Goal: Book appointment/travel/reservation

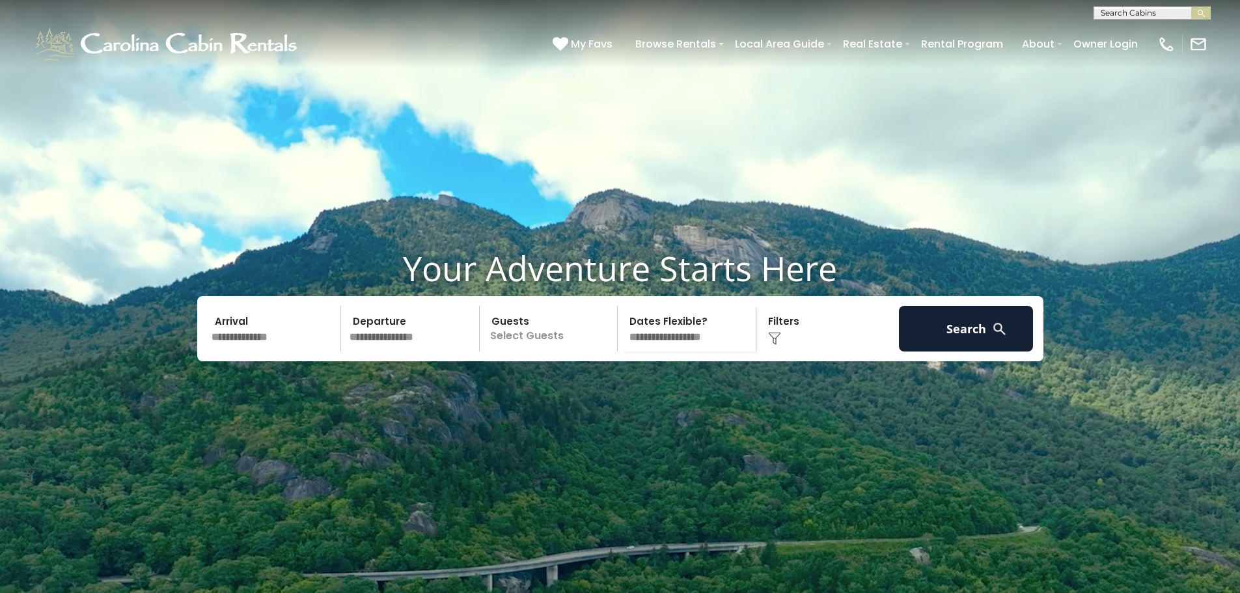
click at [231, 351] on input "text" at bounding box center [274, 329] width 135 height 46
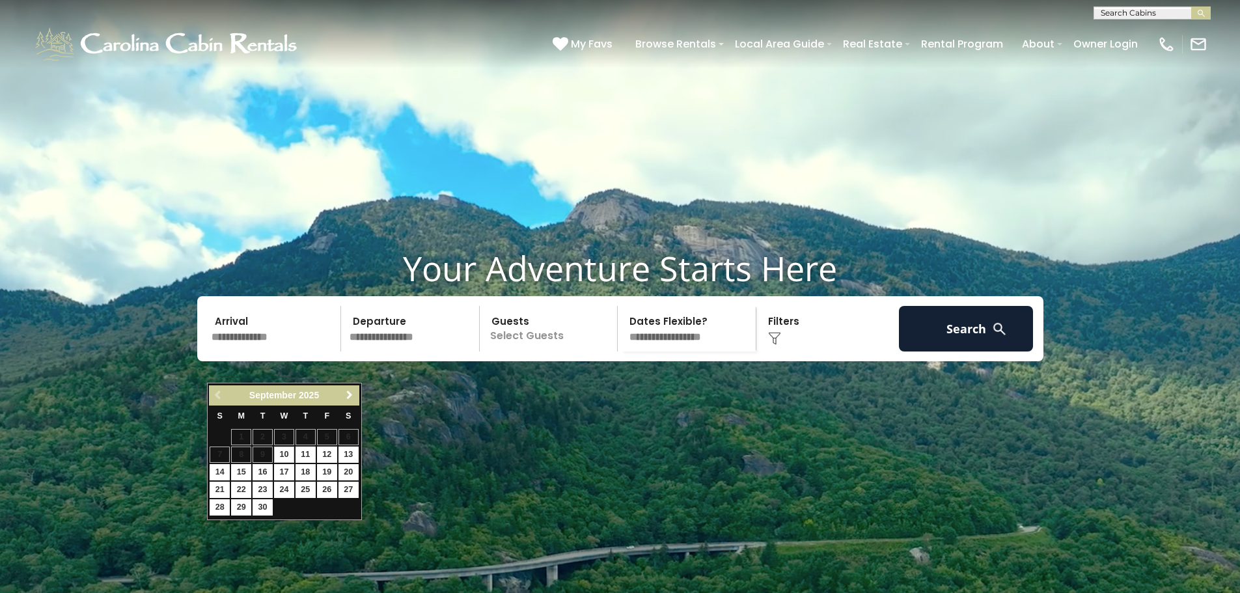
click at [344, 392] on span "Next" at bounding box center [349, 395] width 10 height 10
click at [284, 452] on link "8" at bounding box center [284, 454] width 20 height 16
type input "*******"
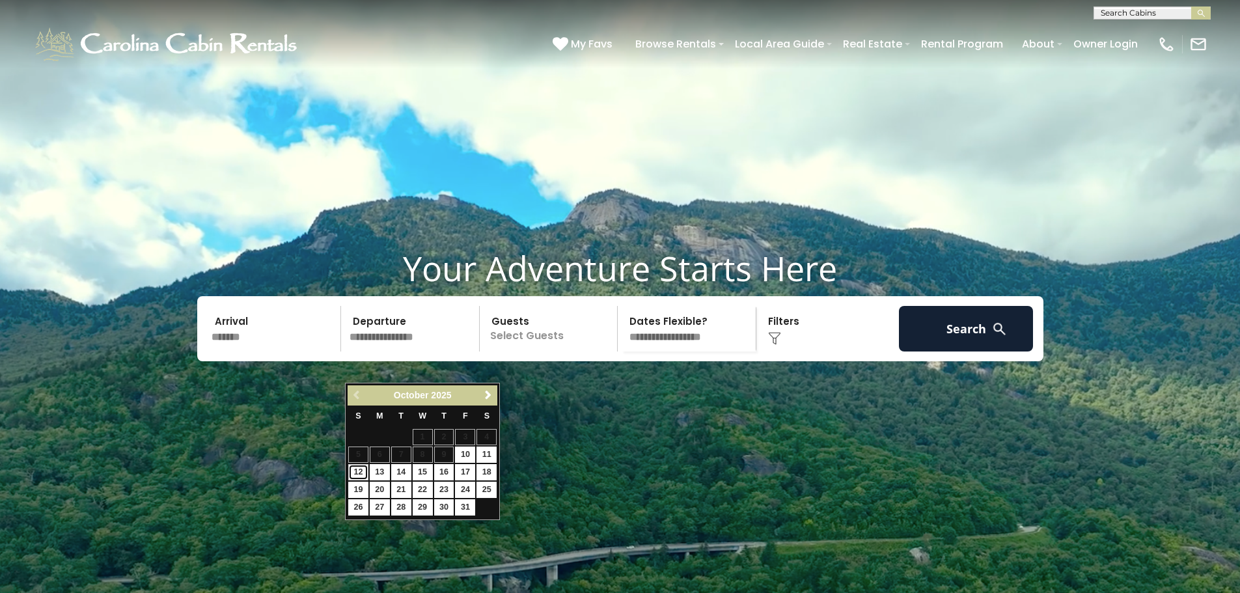
click at [357, 472] on link "12" at bounding box center [358, 472] width 20 height 16
type input "********"
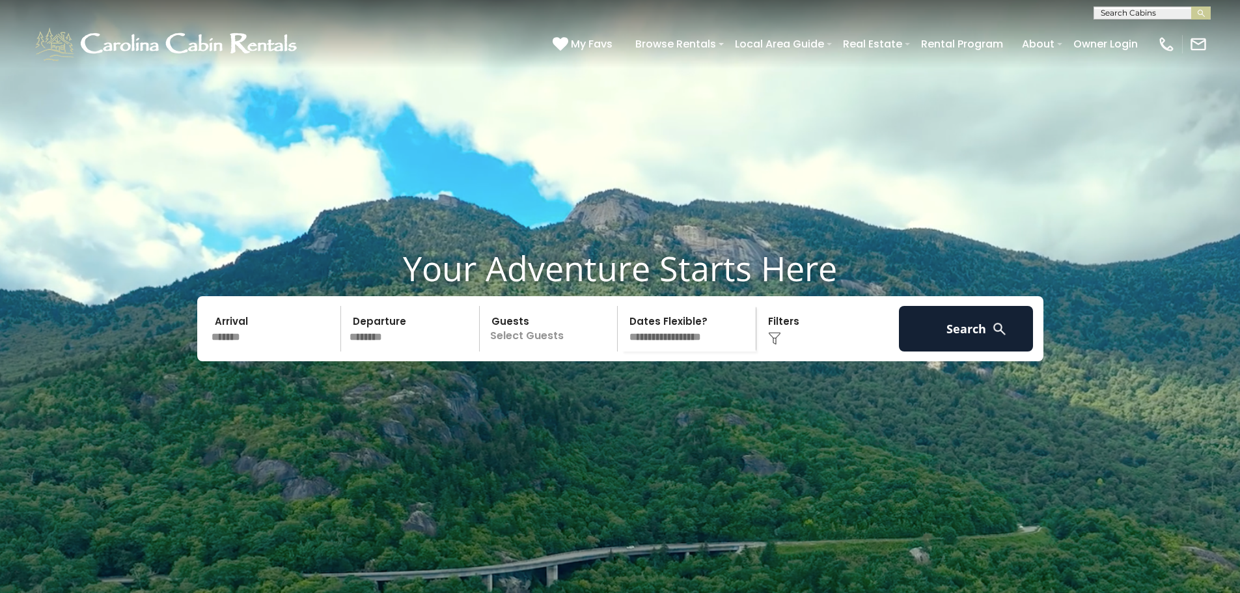
click at [536, 351] on p "Select Guests" at bounding box center [550, 329] width 134 height 46
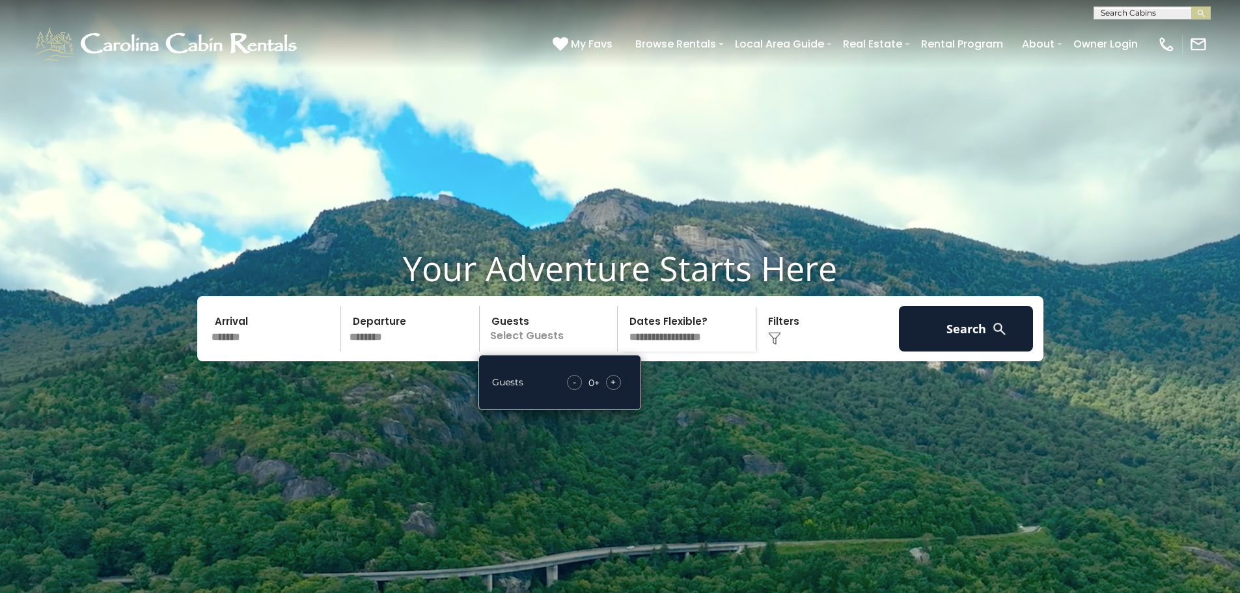
click at [615, 388] on span "+" at bounding box center [612, 381] width 5 height 13
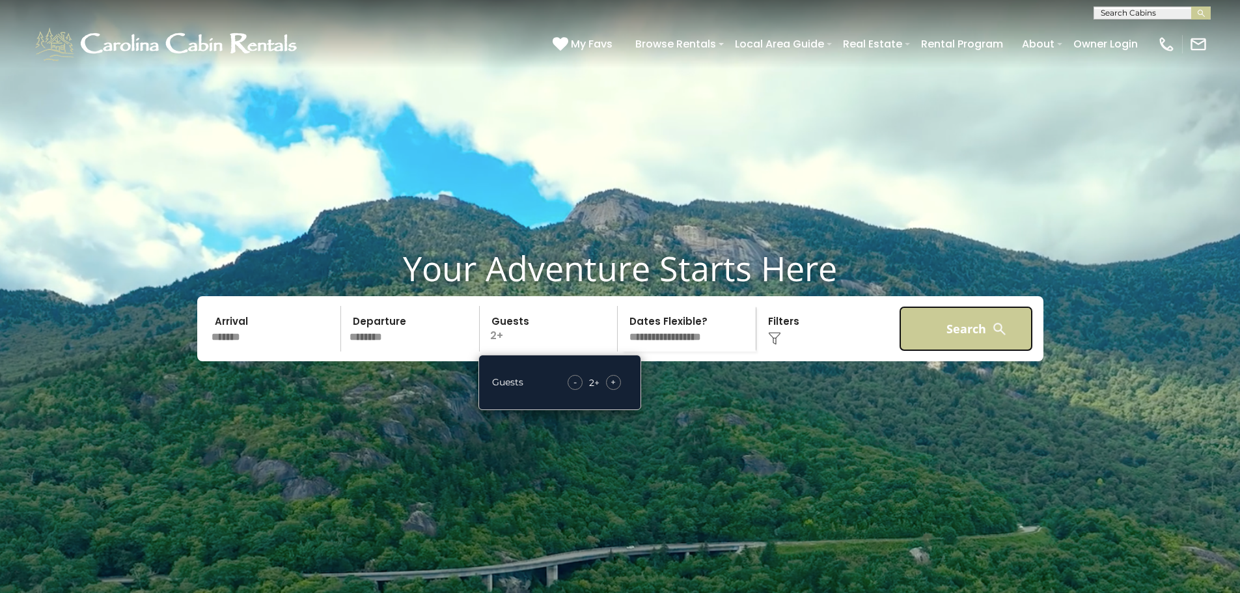
click at [959, 351] on button "Search" at bounding box center [966, 329] width 135 height 46
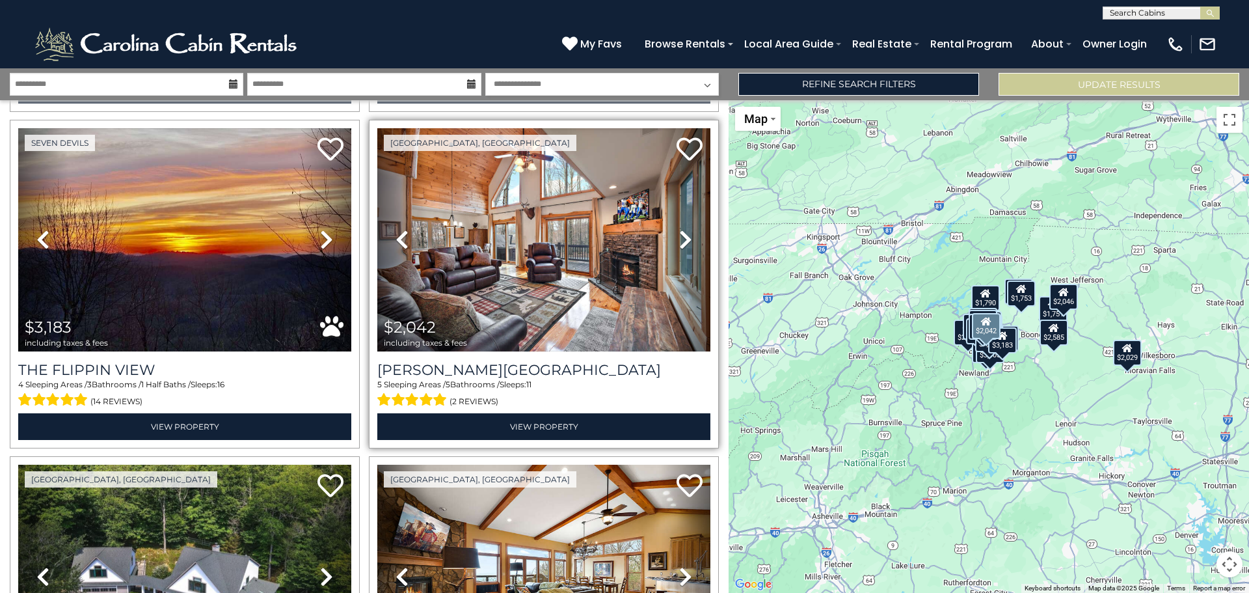
scroll to position [1041, 0]
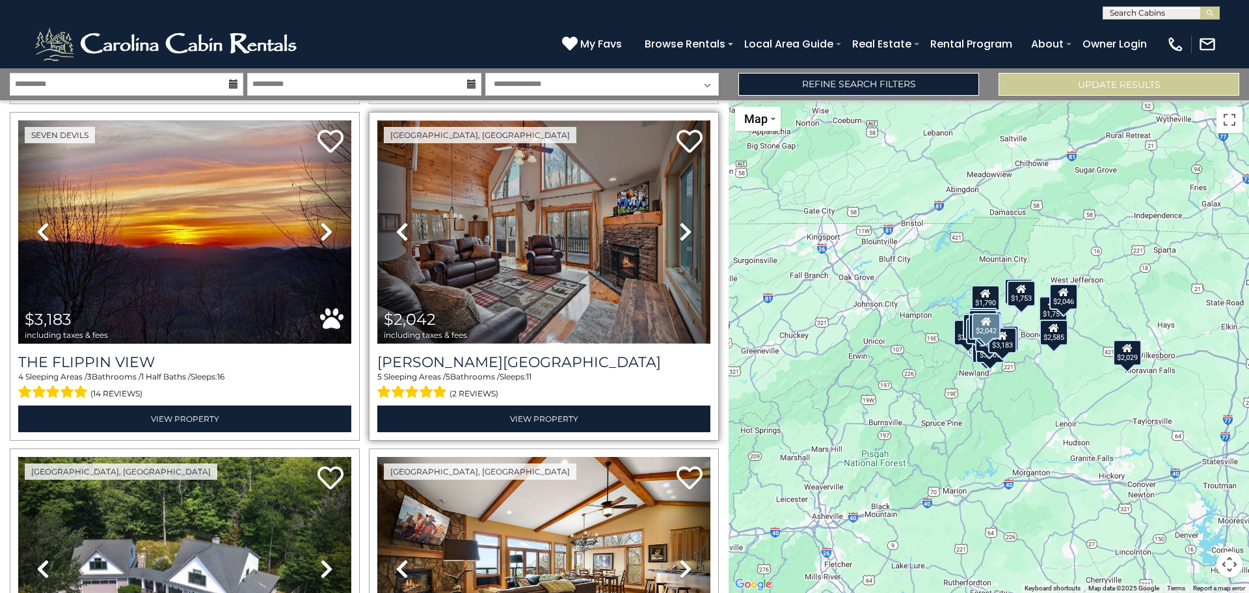
click at [558, 227] on img at bounding box center [543, 231] width 333 height 223
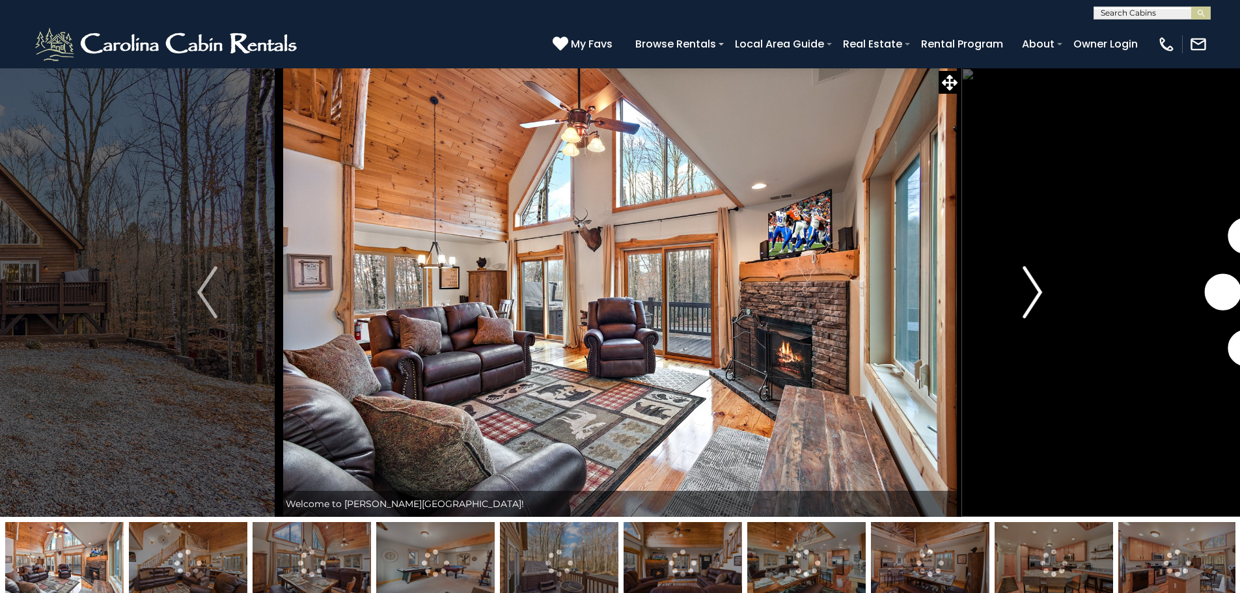
click at [1029, 289] on img "Next" at bounding box center [1032, 292] width 20 height 52
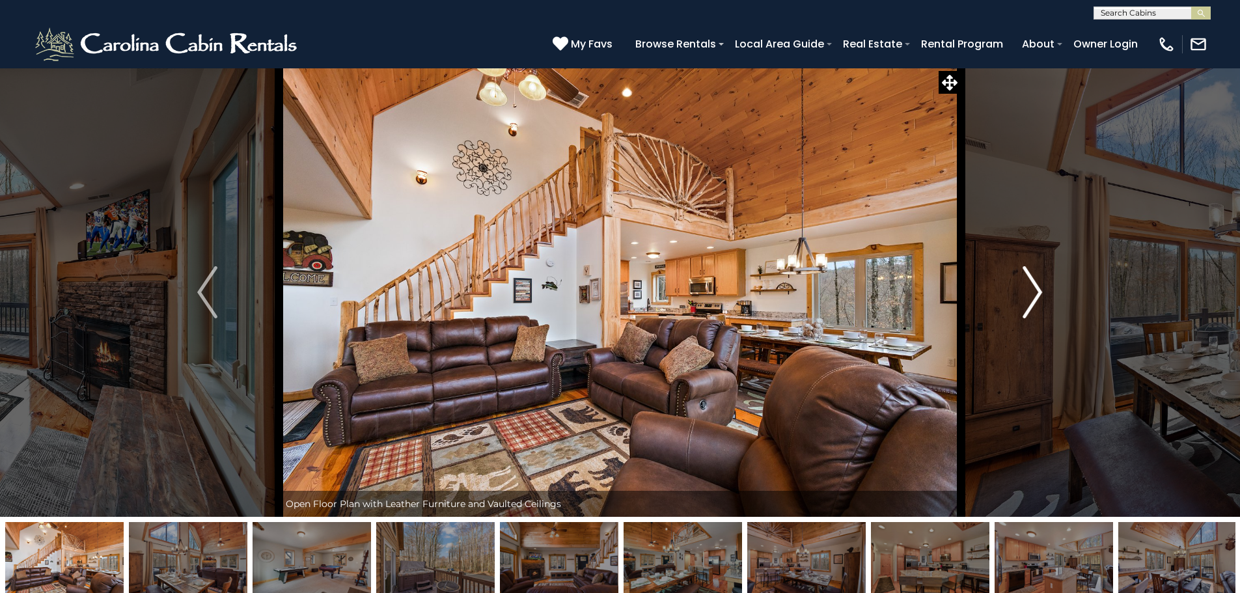
click at [1029, 288] on img "Next" at bounding box center [1032, 292] width 20 height 52
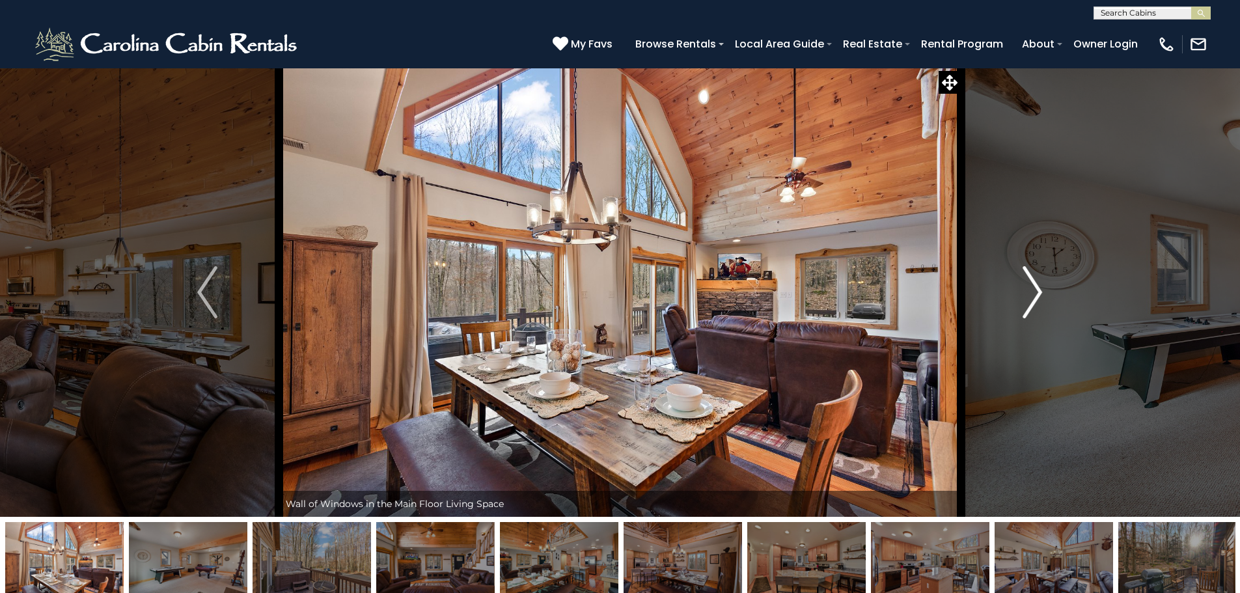
click at [1029, 288] on img "Next" at bounding box center [1032, 292] width 20 height 52
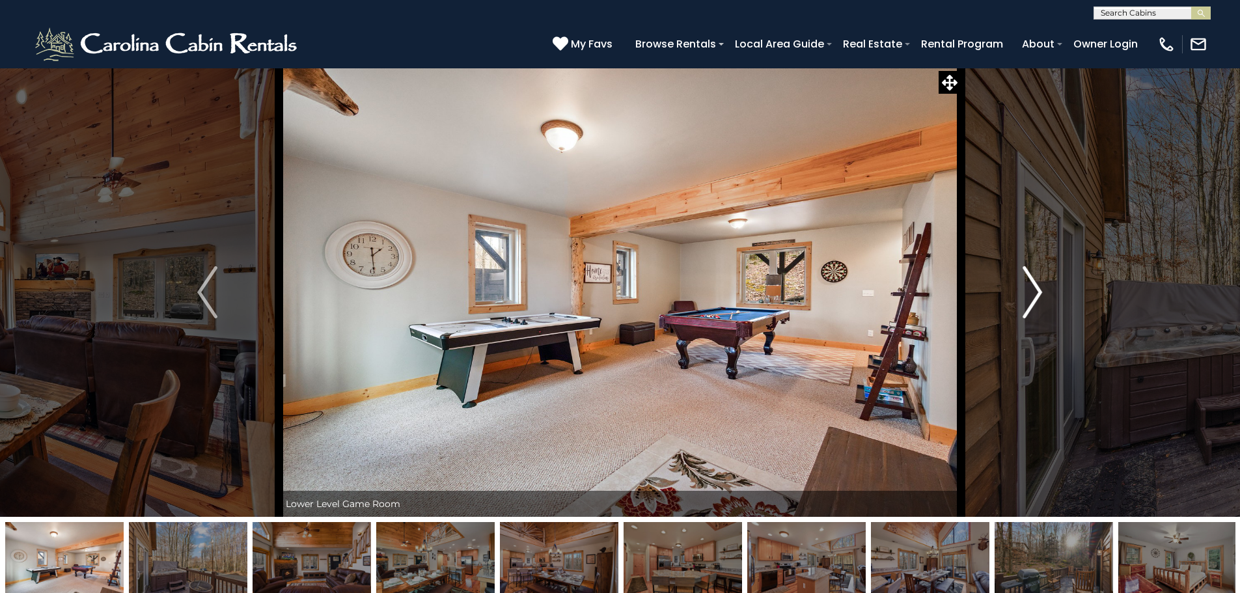
click at [1029, 288] on img "Next" at bounding box center [1032, 292] width 20 height 52
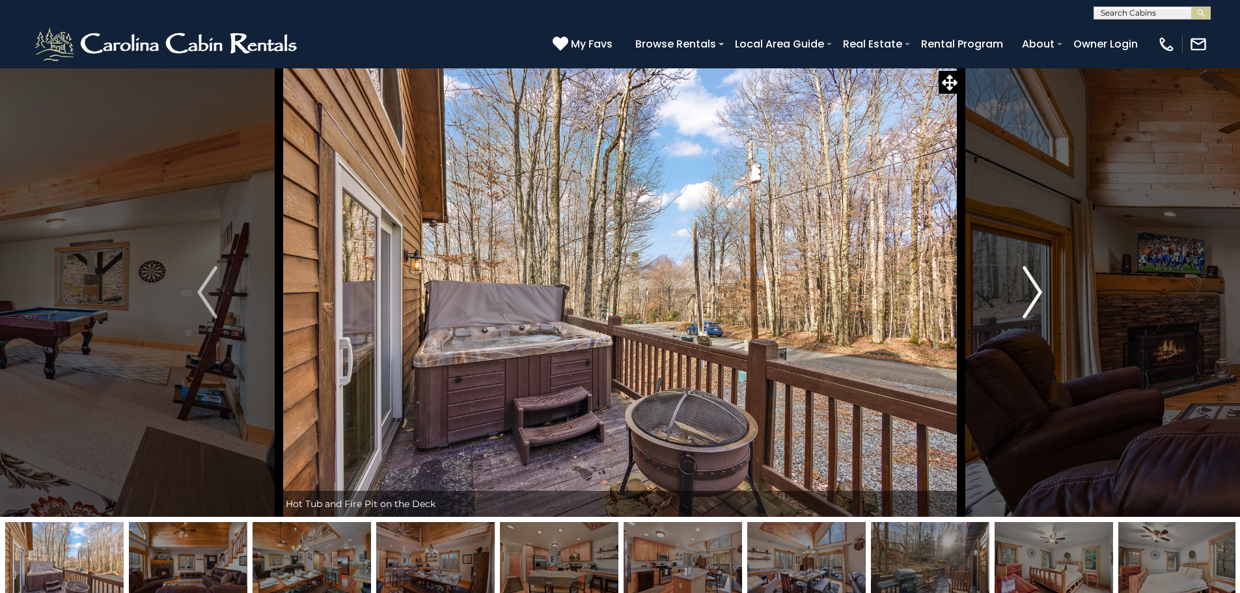
click at [1029, 288] on img "Next" at bounding box center [1032, 292] width 20 height 52
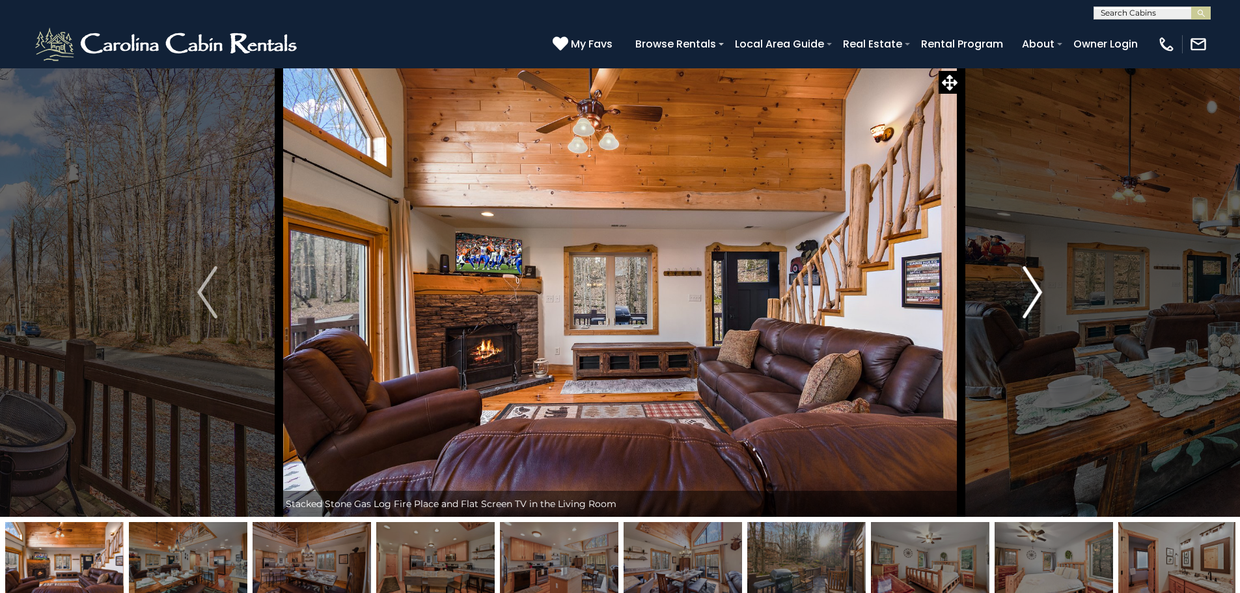
click at [1029, 288] on img "Next" at bounding box center [1032, 292] width 20 height 52
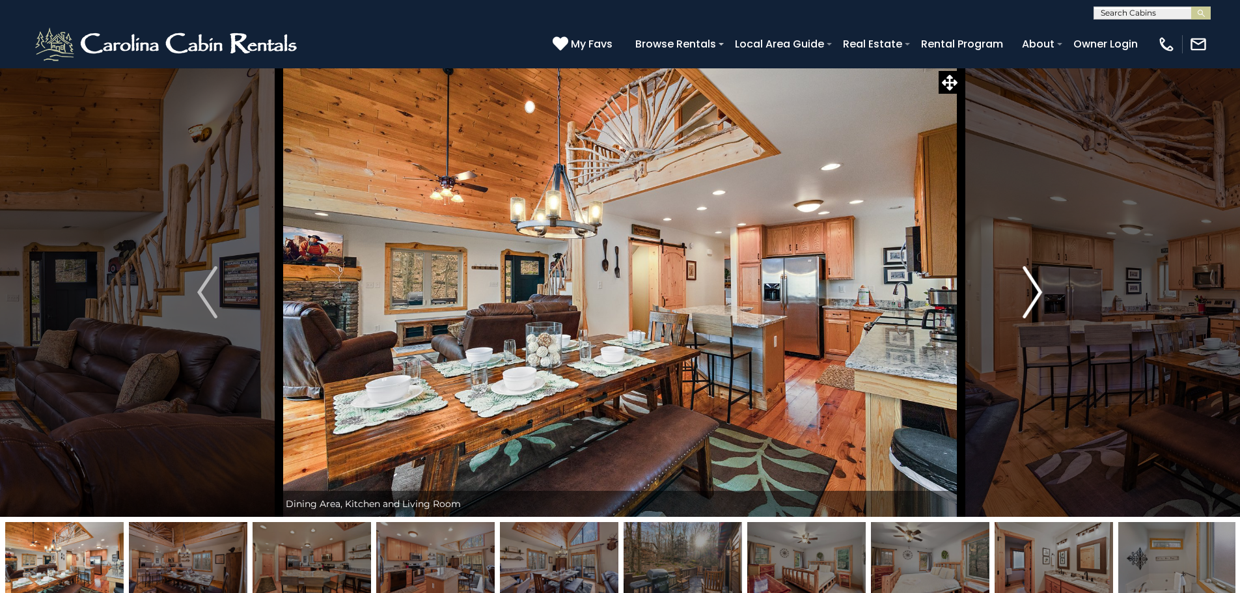
click at [1029, 288] on img "Next" at bounding box center [1032, 292] width 20 height 52
